Goal: Information Seeking & Learning: Learn about a topic

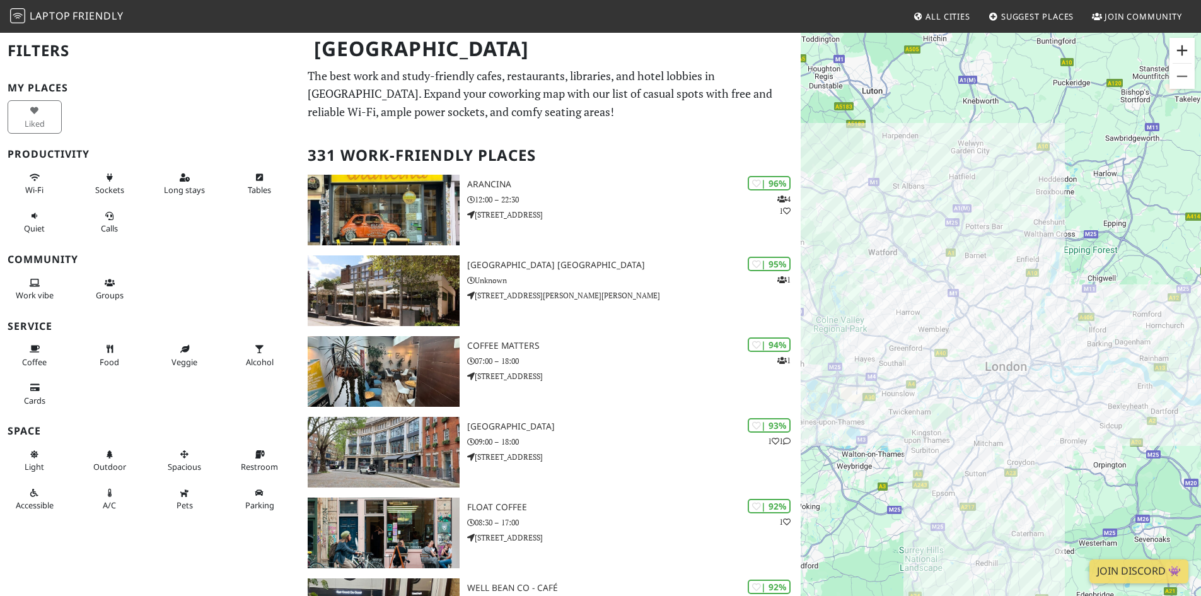
click at [1181, 51] on button "Zoom in" at bounding box center [1182, 50] width 25 height 25
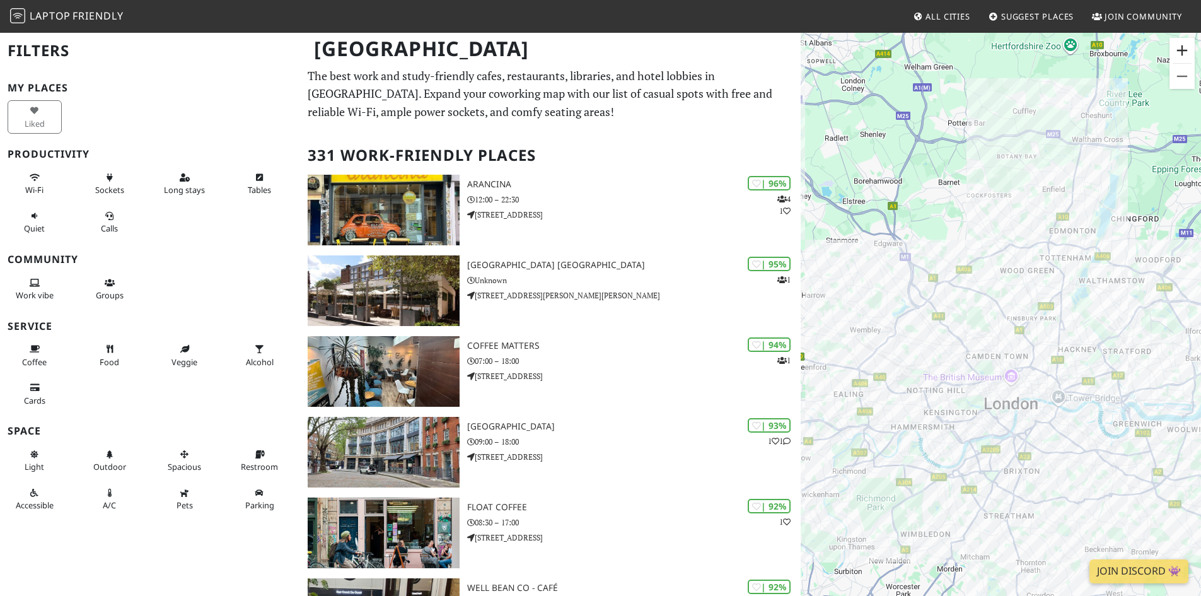
click at [1181, 51] on button "Zoom in" at bounding box center [1182, 50] width 25 height 25
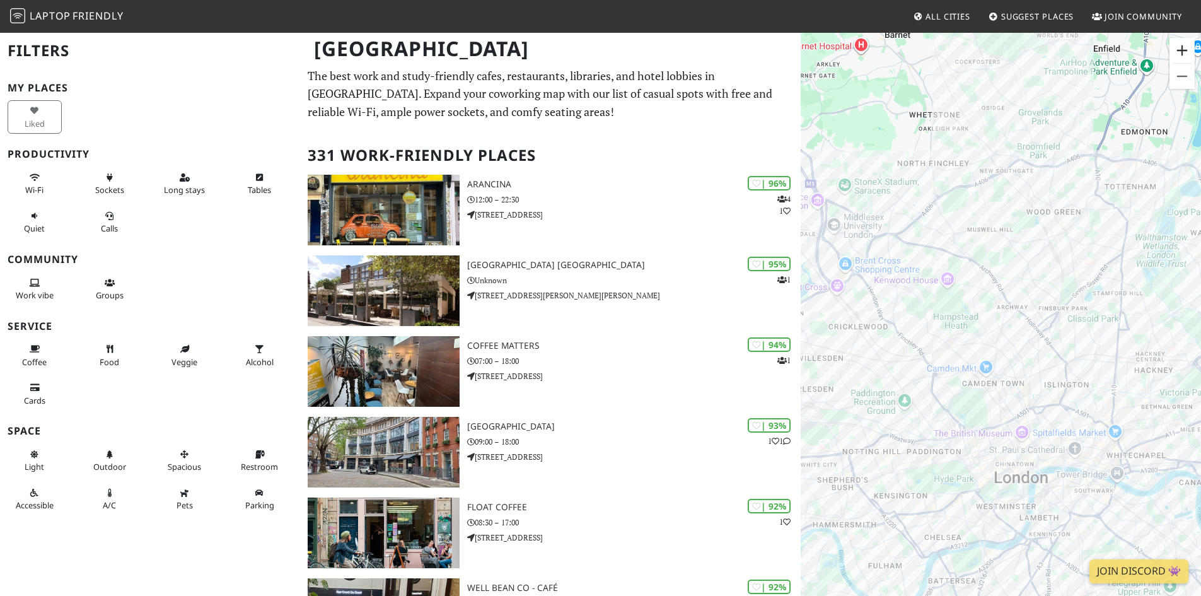
click at [1181, 51] on button "Zoom in" at bounding box center [1182, 50] width 25 height 25
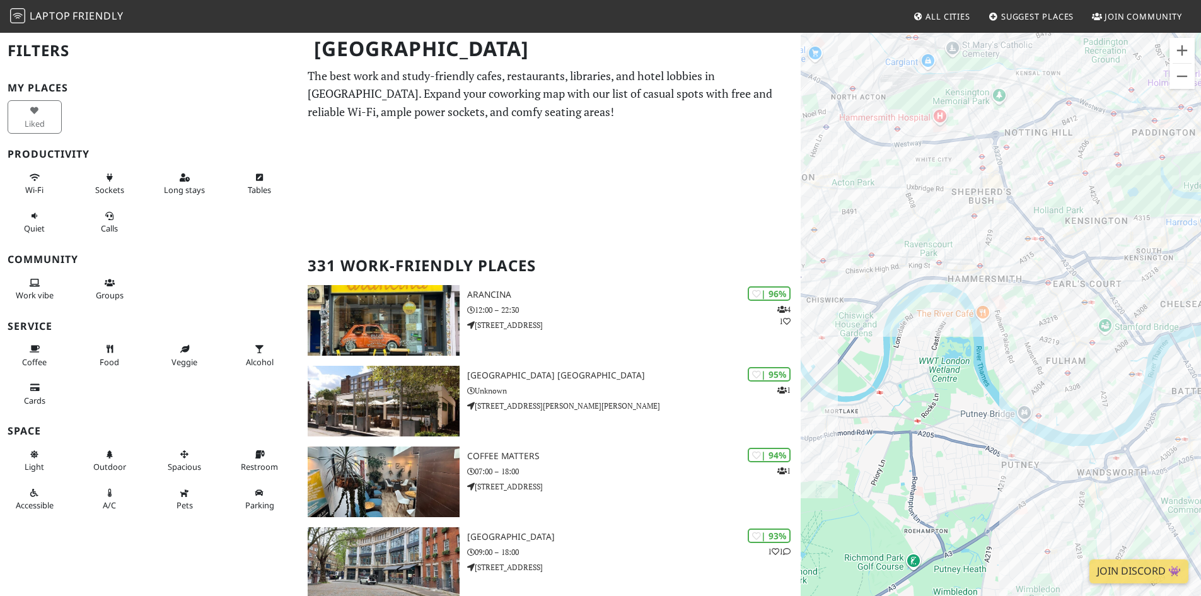
drag, startPoint x: 858, startPoint y: 456, endPoint x: 1155, endPoint y: 13, distance: 533.5
drag, startPoint x: 1155, startPoint y: 13, endPoint x: 972, endPoint y: 180, distance: 247.7
click at [972, 180] on div "To navigate, press the arrow keys." at bounding box center [1001, 330] width 400 height 596
click at [978, 156] on link "[PERSON_NAME][GEOGRAPHIC_DATA]" at bounding box center [979, 160] width 137 height 9
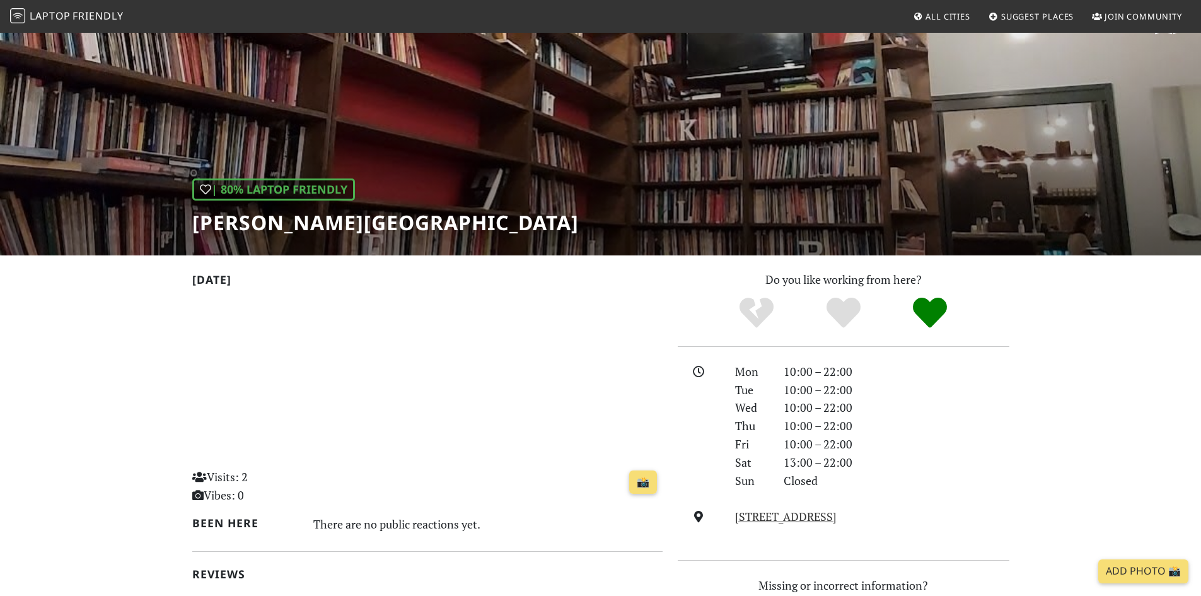
scroll to position [38, 0]
